Goal: Contribute content

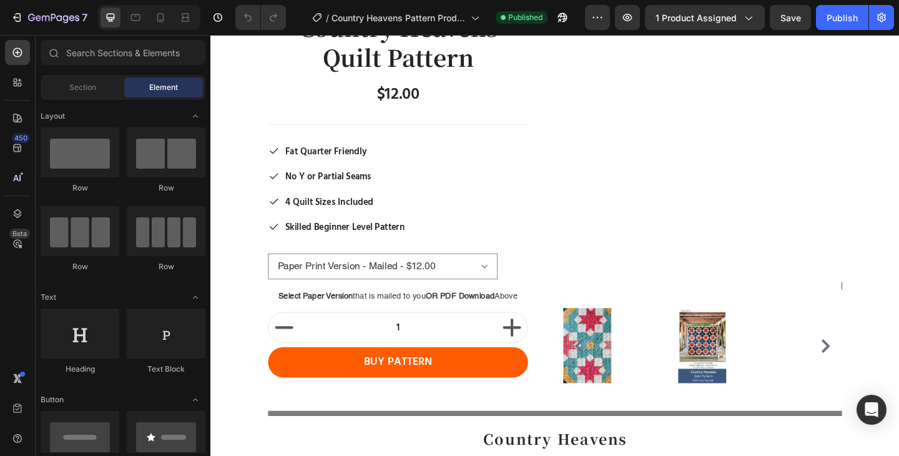
scroll to position [345, 0]
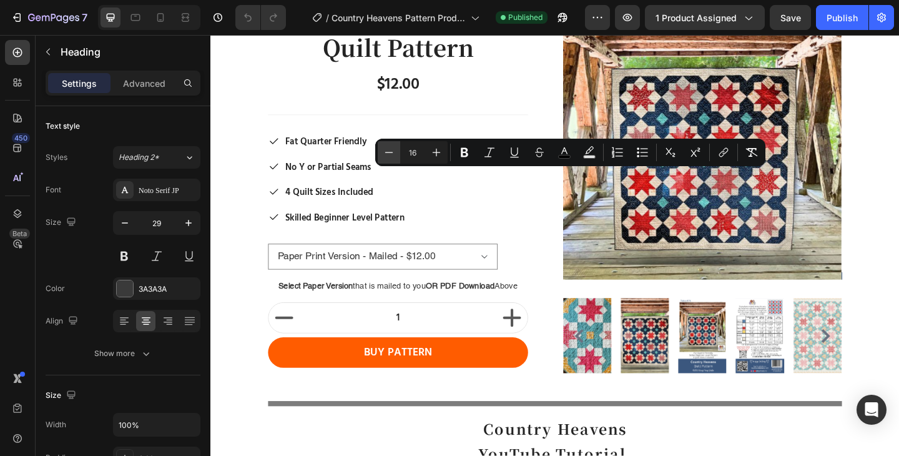
click at [382, 145] on button "Minus" at bounding box center [389, 152] width 22 height 22
type input "15"
click at [836, 22] on div "Publish" at bounding box center [842, 17] width 31 height 13
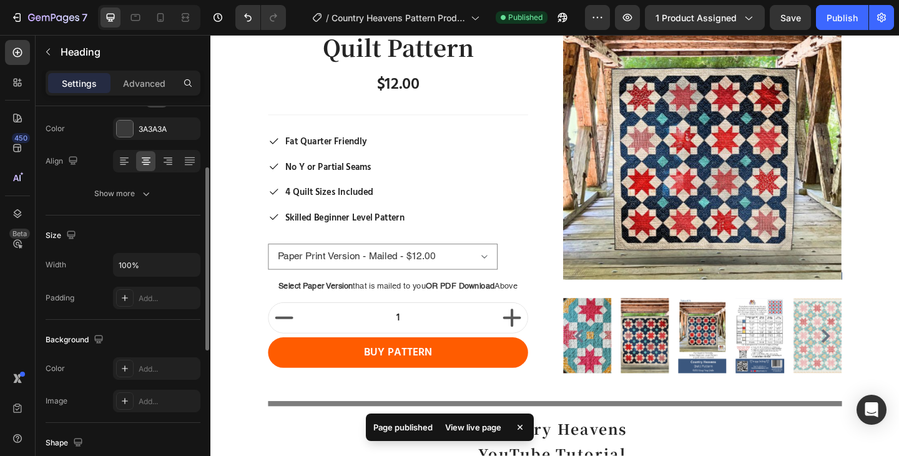
scroll to position [164, 0]
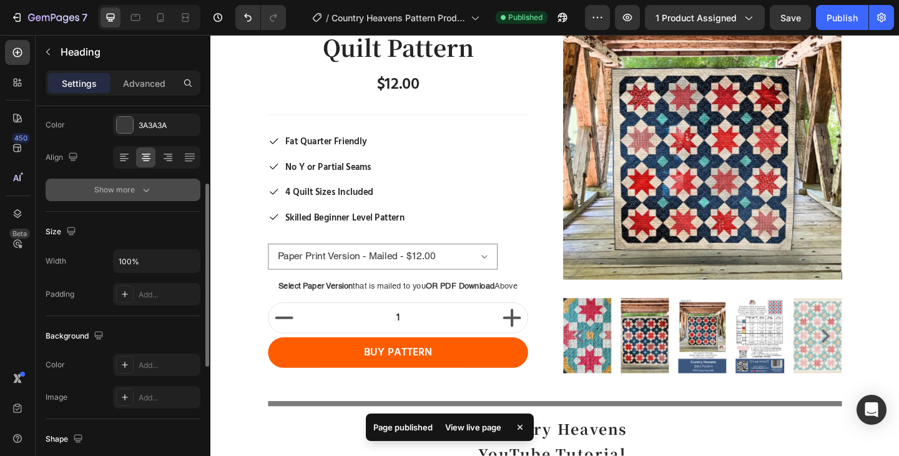
click at [159, 197] on button "Show more" at bounding box center [123, 190] width 155 height 22
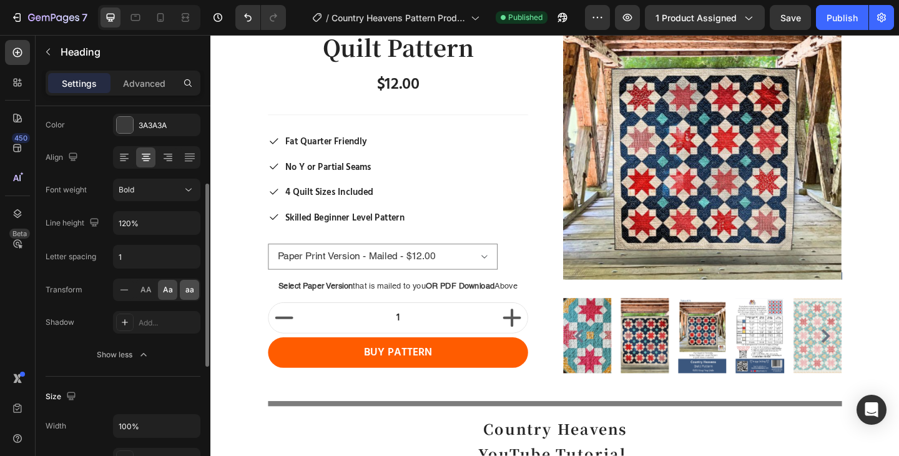
click at [190, 297] on div "aa" at bounding box center [189, 290] width 19 height 20
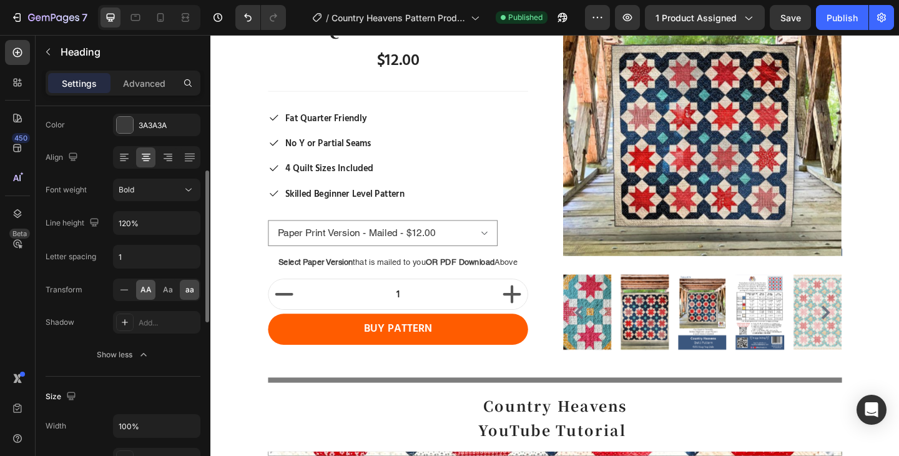
click at [142, 296] on div "AA" at bounding box center [145, 290] width 19 height 20
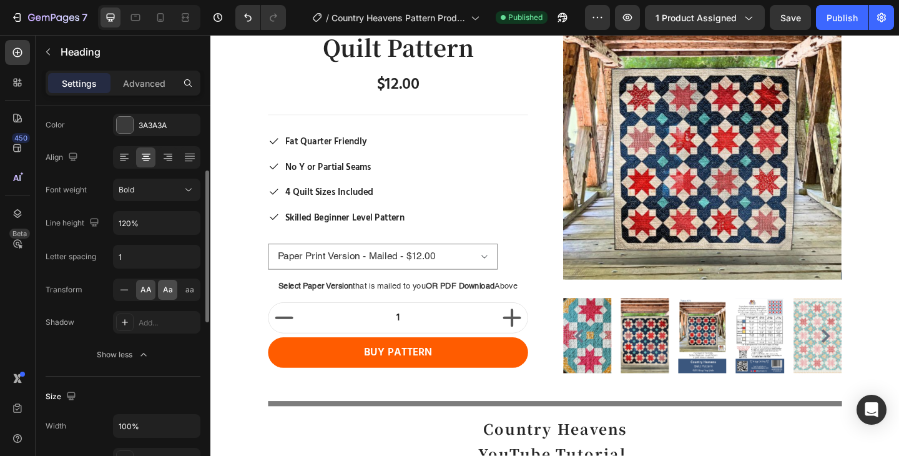
click at [164, 296] on div "Aa" at bounding box center [167, 290] width 19 height 20
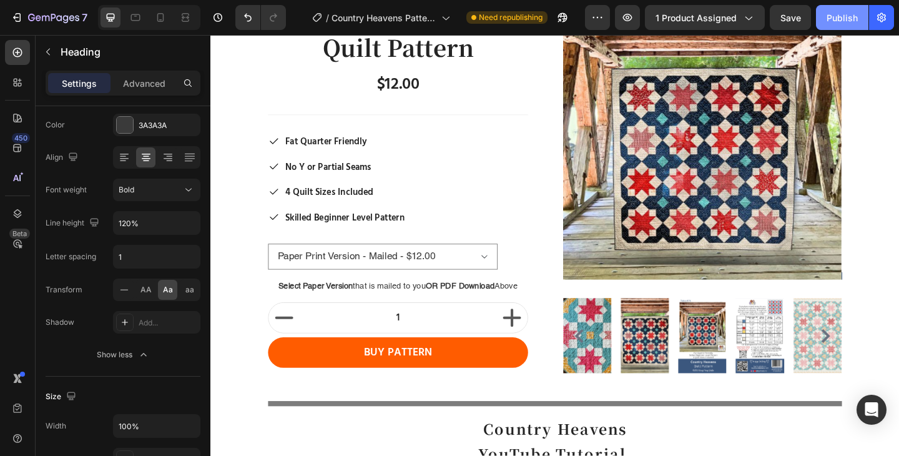
click at [841, 15] on div "Publish" at bounding box center [842, 17] width 31 height 13
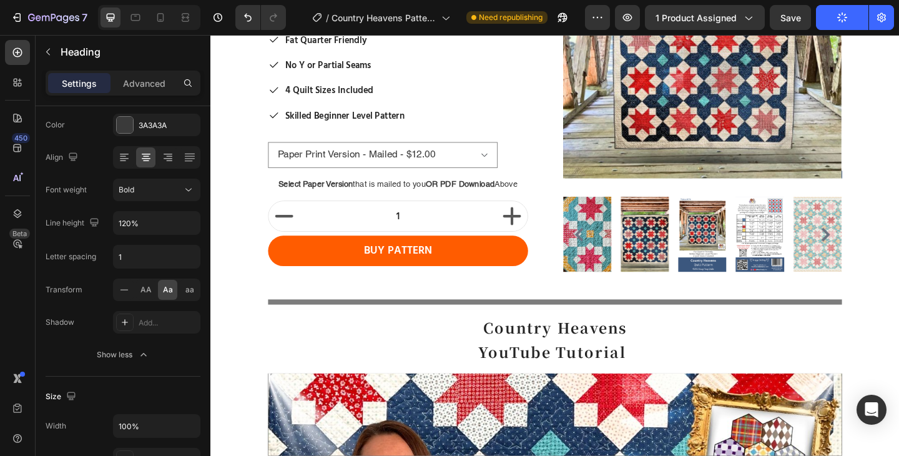
scroll to position [754, 0]
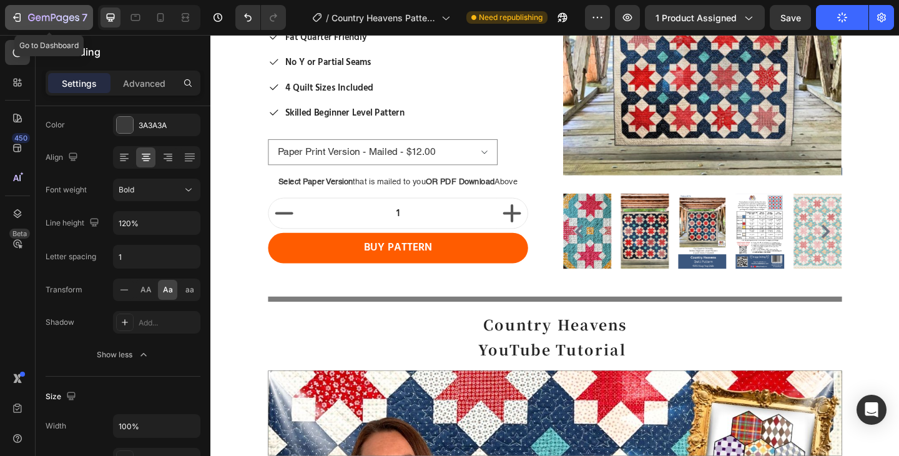
click at [35, 14] on icon "button" at bounding box center [53, 18] width 51 height 11
